Goal: Find specific page/section: Find specific page/section

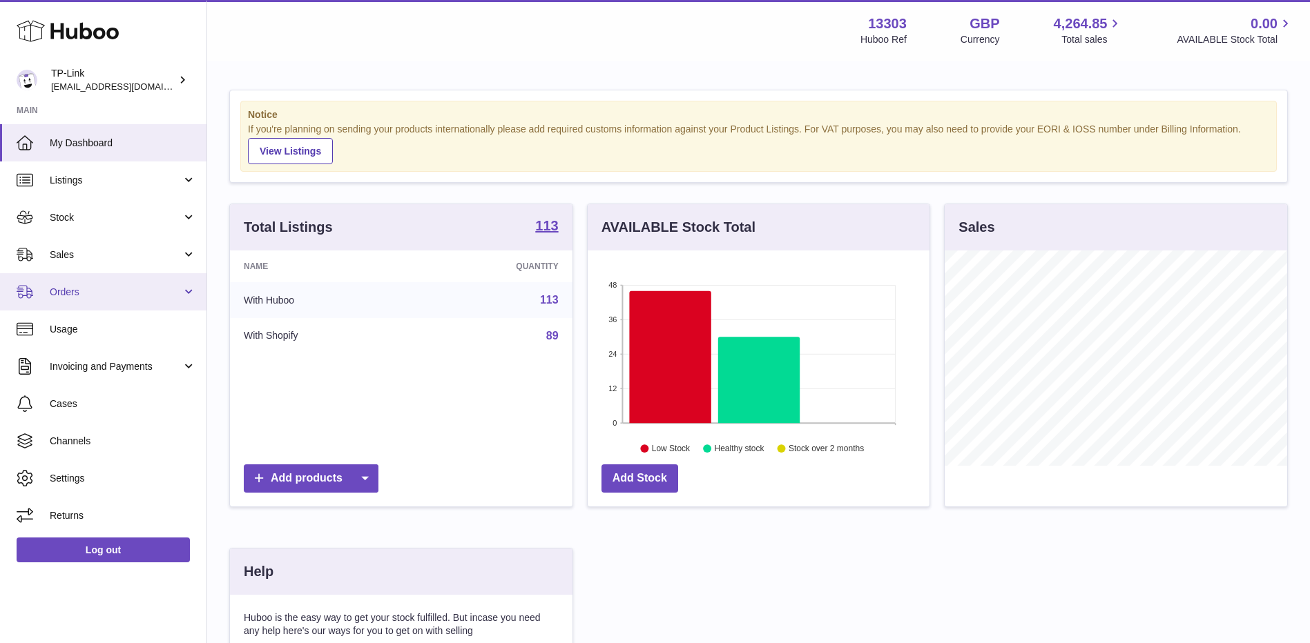
scroll to position [215, 342]
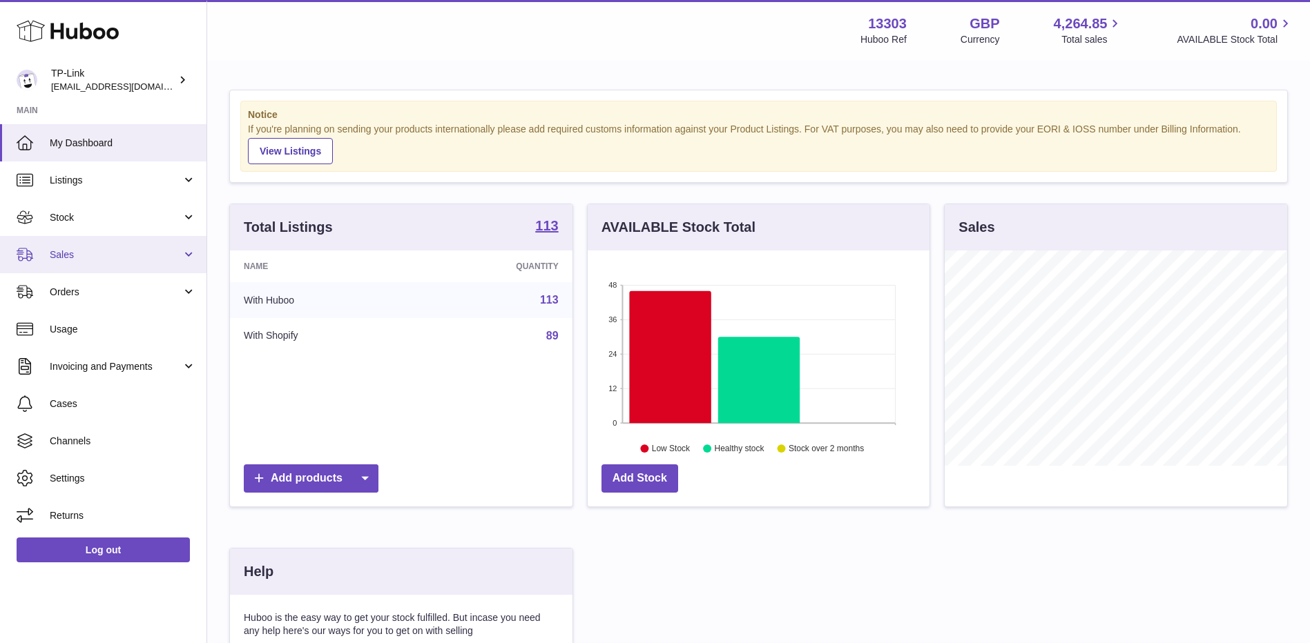
click at [93, 249] on span "Sales" at bounding box center [116, 255] width 132 height 13
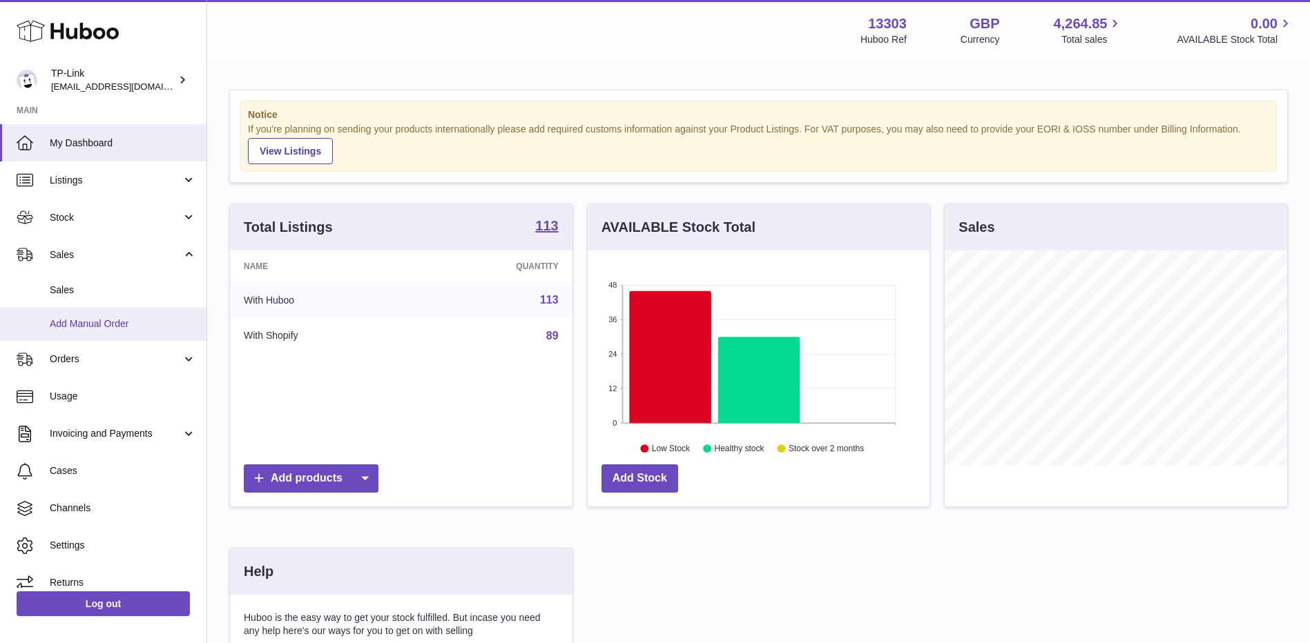
click at [87, 321] on span "Add Manual Order" at bounding box center [123, 324] width 146 height 13
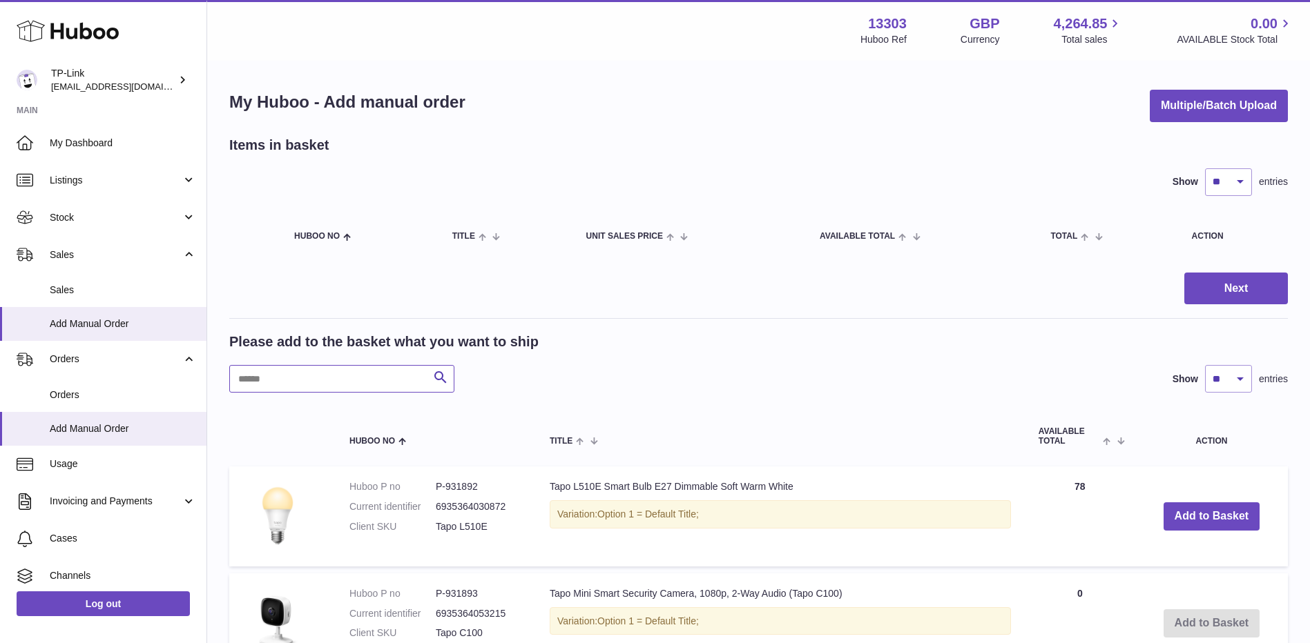
click at [347, 382] on input "text" at bounding box center [341, 379] width 225 height 28
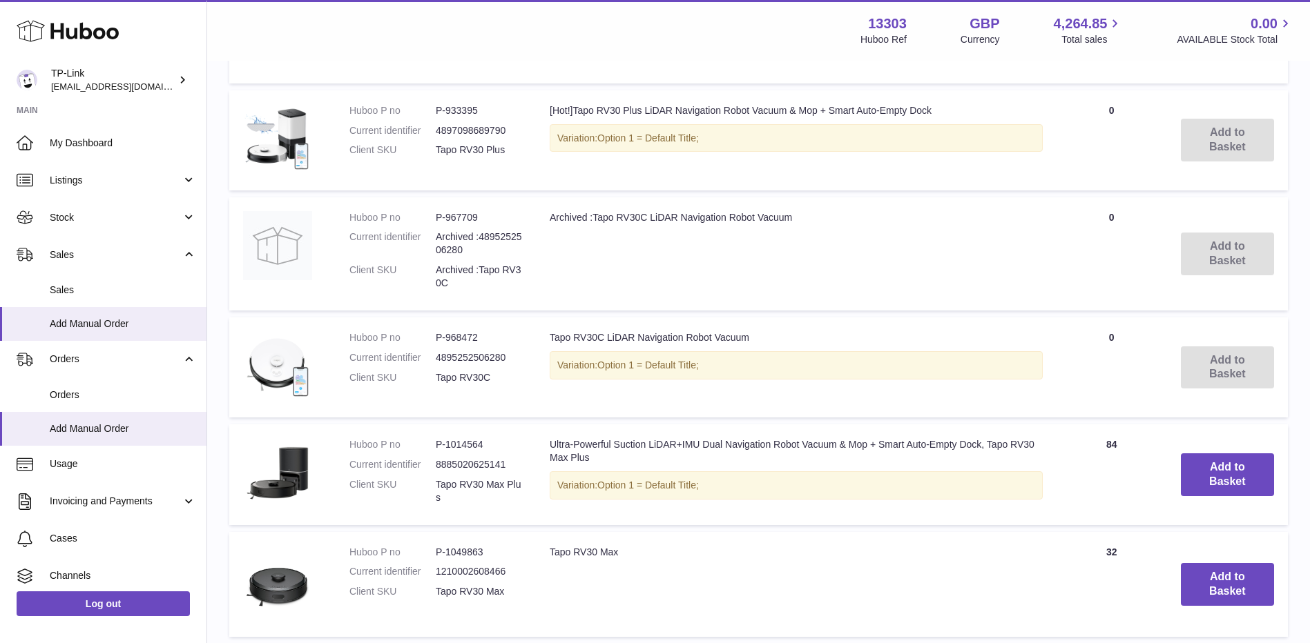
scroll to position [373, 0]
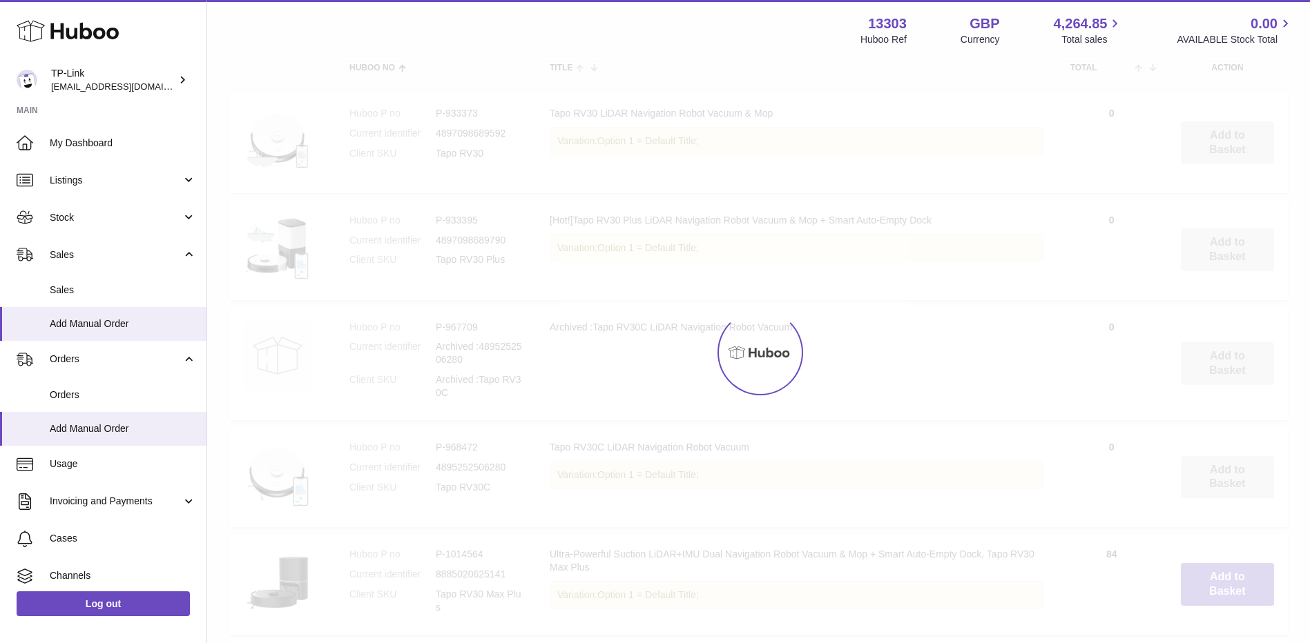
scroll to position [184, 0]
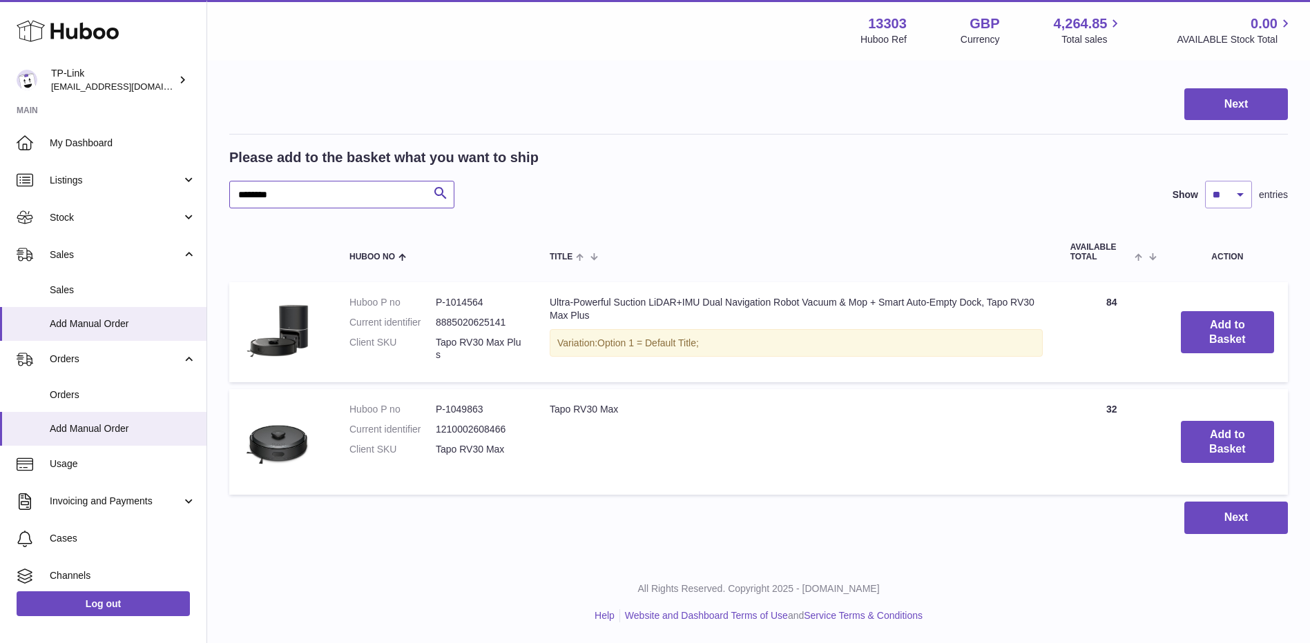
drag, startPoint x: 333, startPoint y: 197, endPoint x: 224, endPoint y: 195, distance: 108.4
click at [224, 195] on div "My Huboo - Add manual order Multiple/Batch Upload Items in basket Show ** ** **…" at bounding box center [758, 220] width 1102 height 684
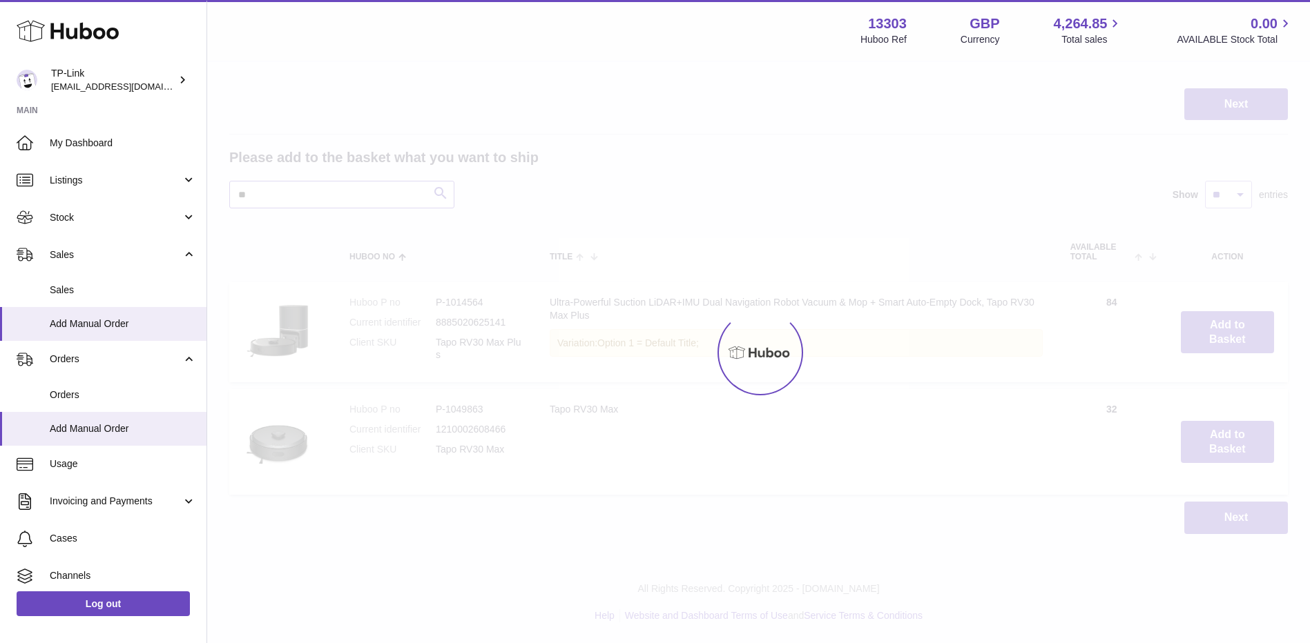
type input "*"
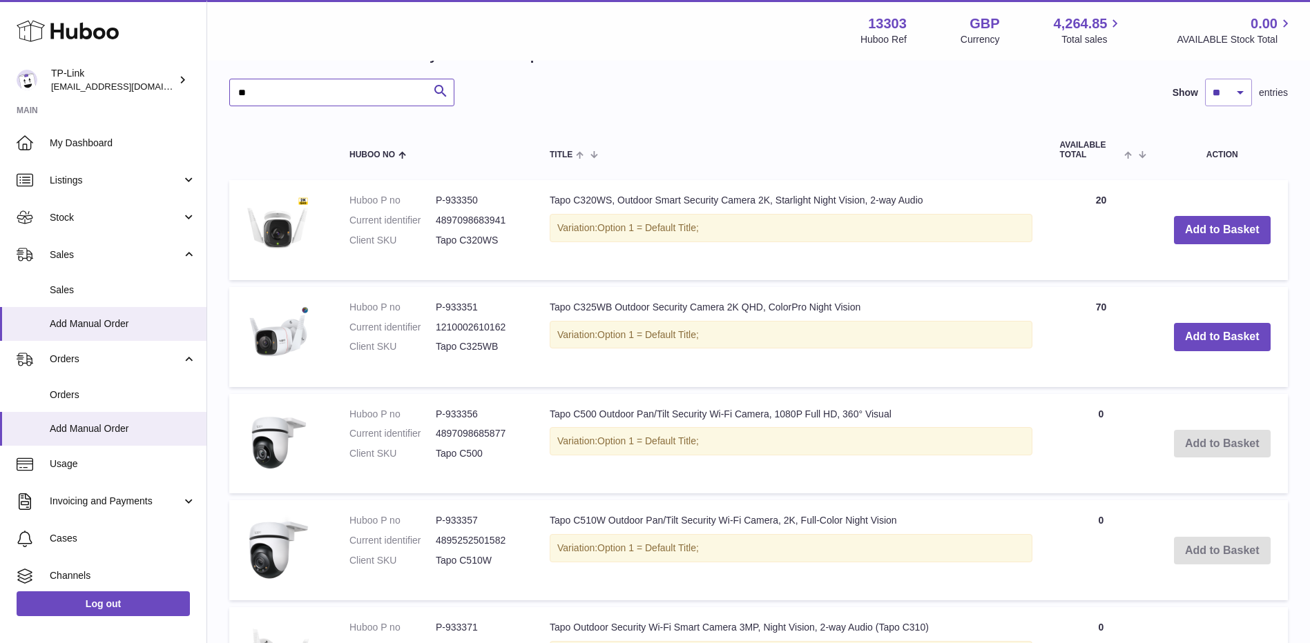
scroll to position [97, 0]
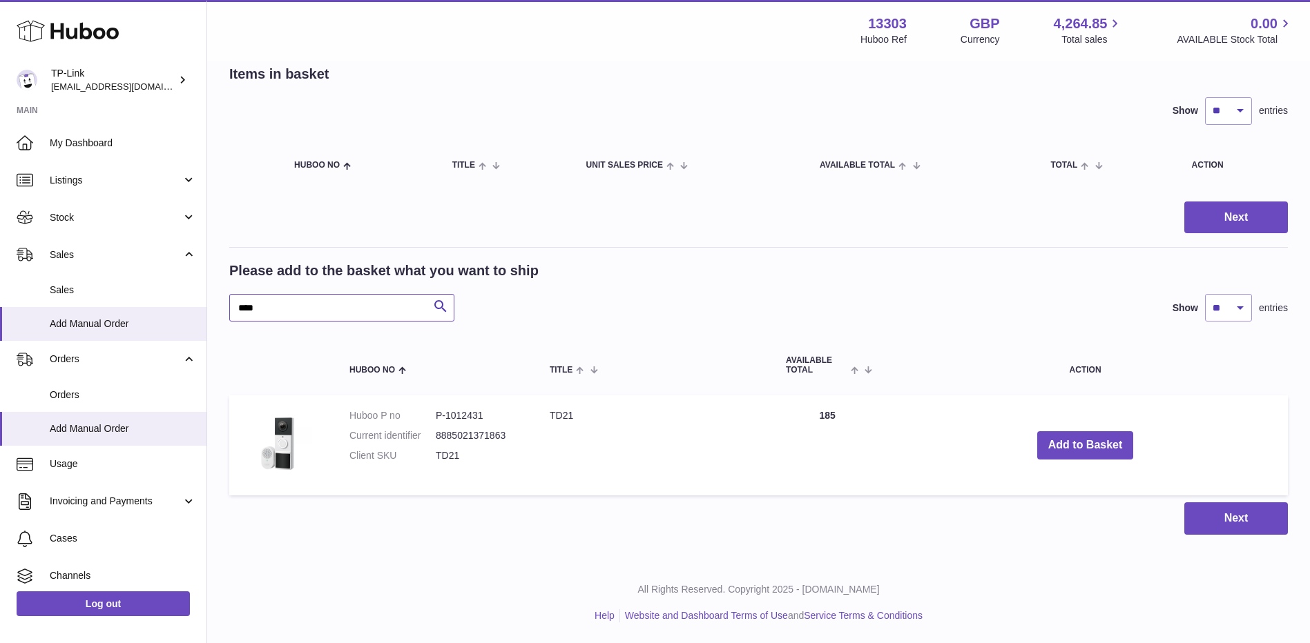
scroll to position [71, 0]
type input "****"
click at [135, 356] on span "Orders" at bounding box center [116, 359] width 132 height 13
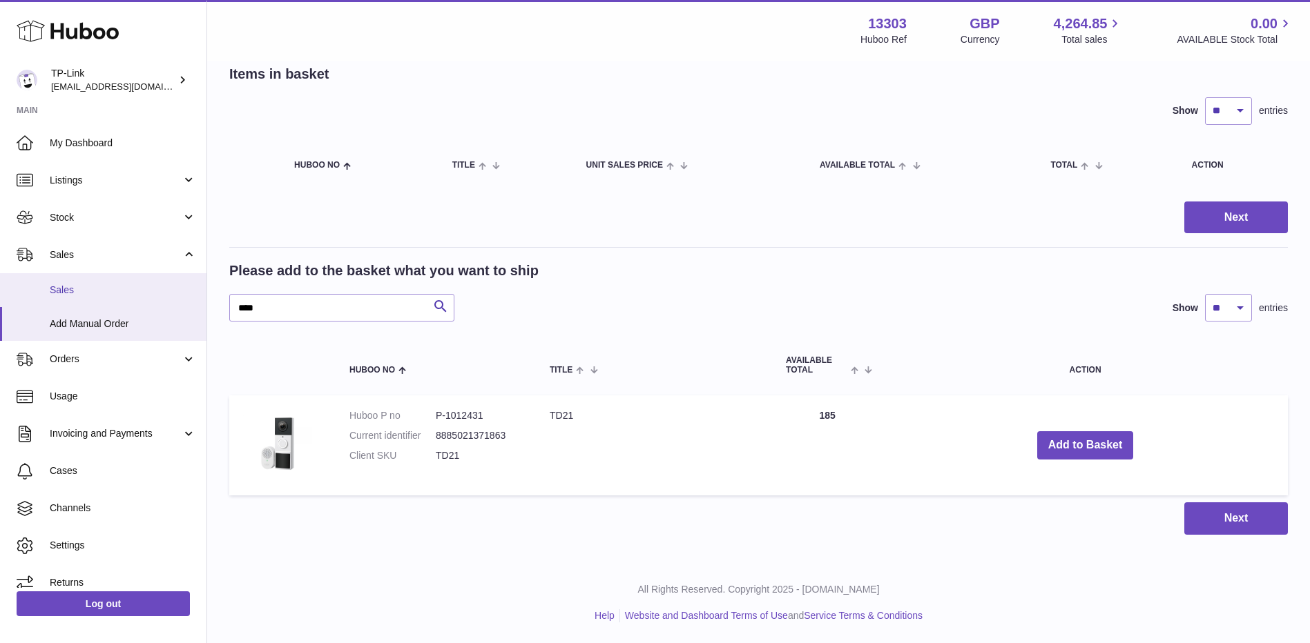
click at [97, 292] on span "Sales" at bounding box center [123, 290] width 146 height 13
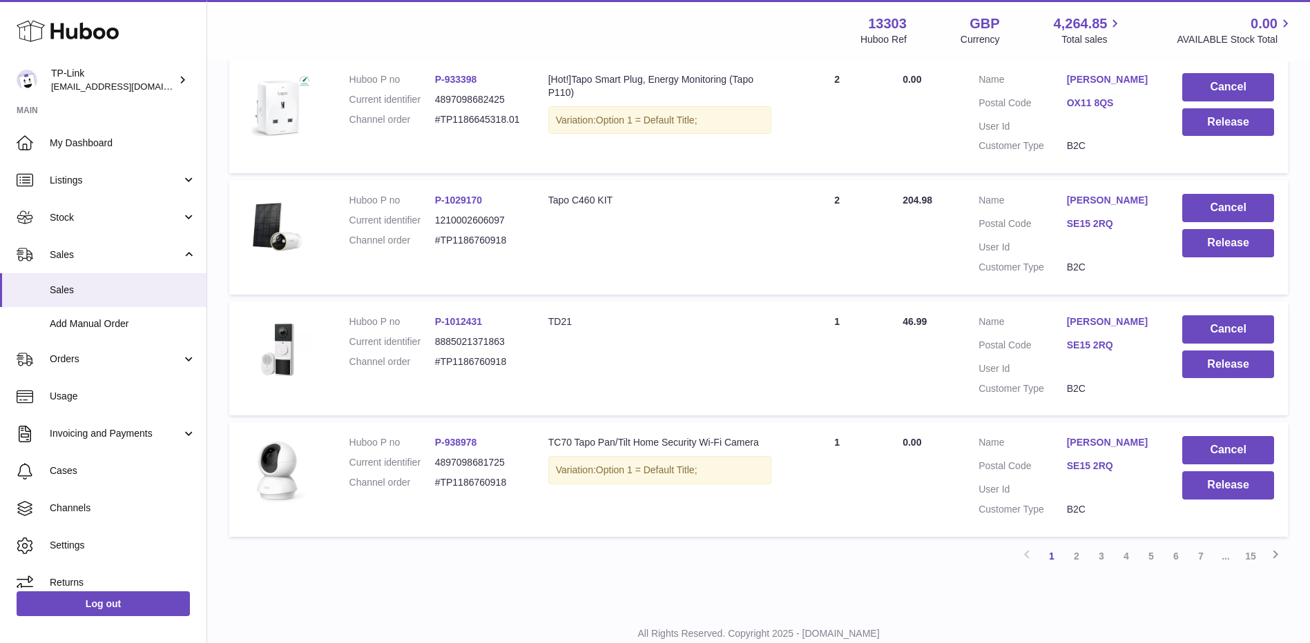
scroll to position [1060, 0]
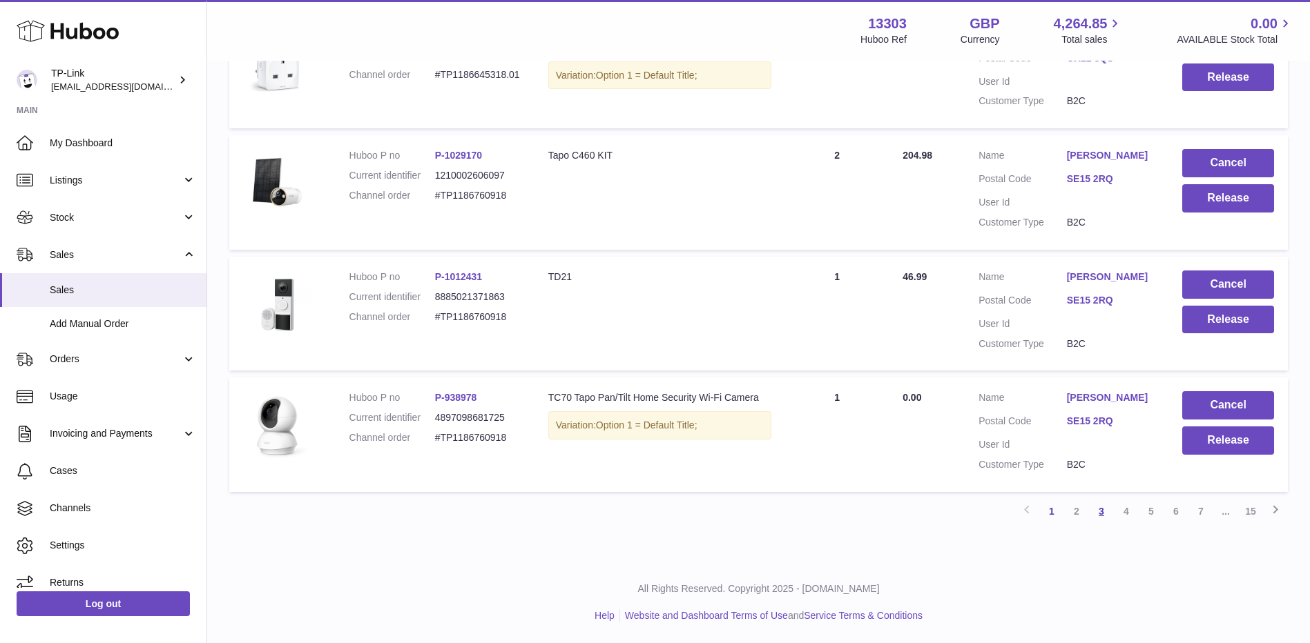
click at [1098, 516] on link "3" at bounding box center [1101, 511] width 25 height 25
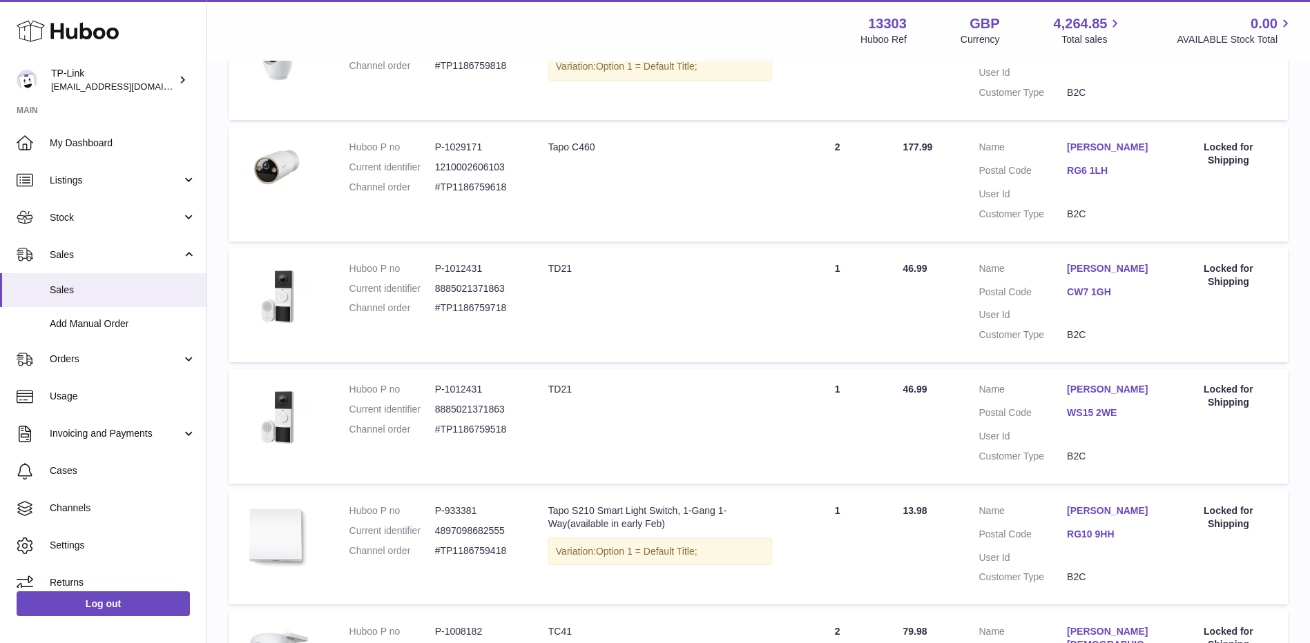
scroll to position [891, 0]
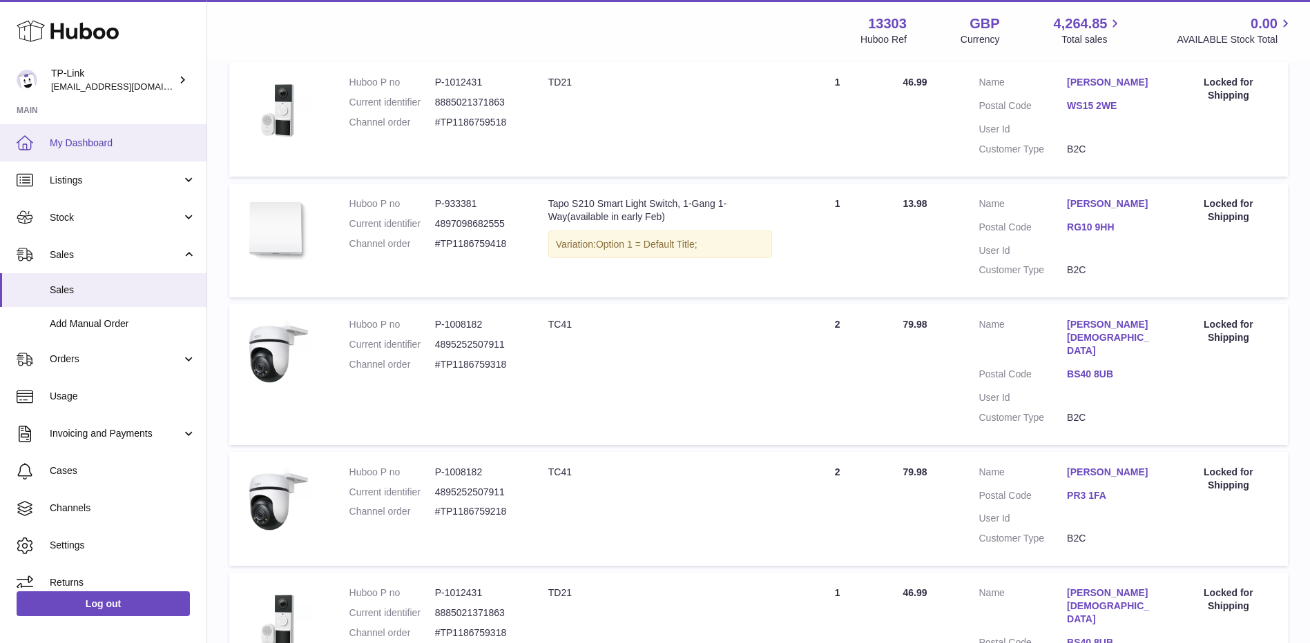
click at [73, 139] on span "My Dashboard" at bounding box center [123, 143] width 146 height 13
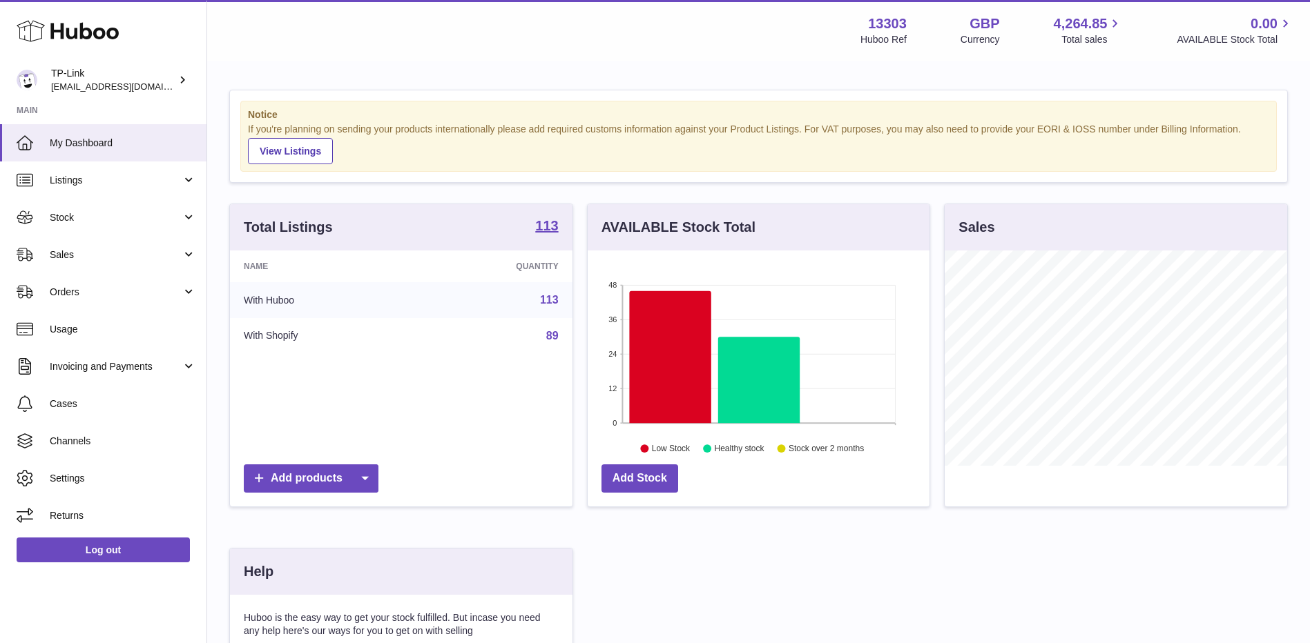
scroll to position [215, 342]
